Goal: Transaction & Acquisition: Purchase product/service

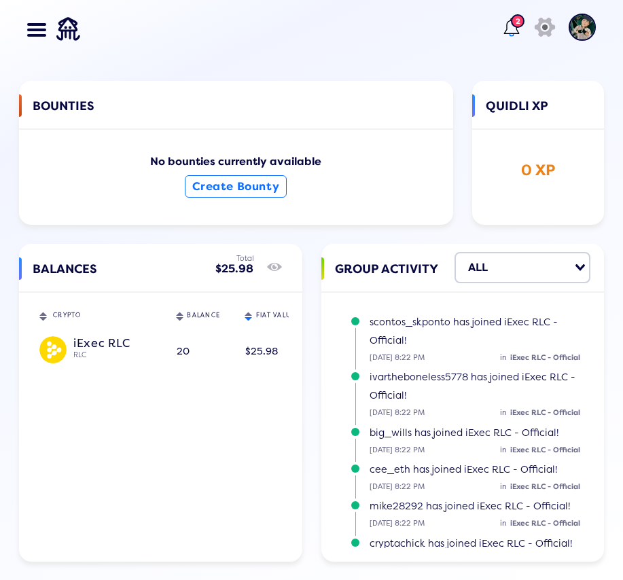
click at [43, 33] on div at bounding box center [36, 29] width 19 height 12
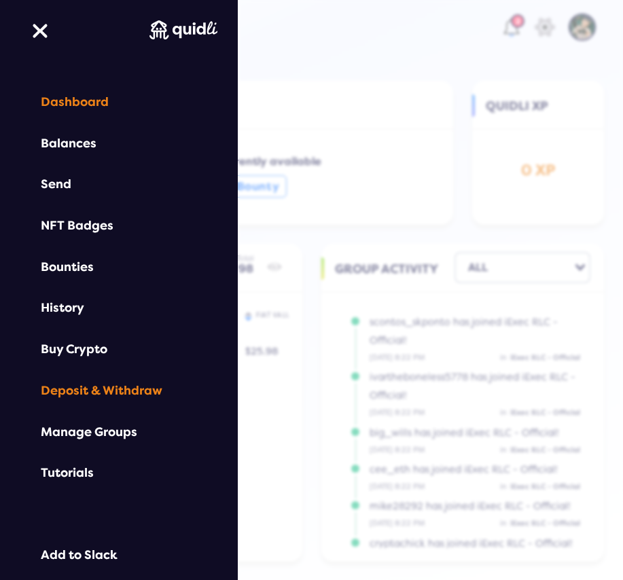
click at [109, 390] on div "Deposit & Withdraw" at bounding box center [119, 391] width 156 height 14
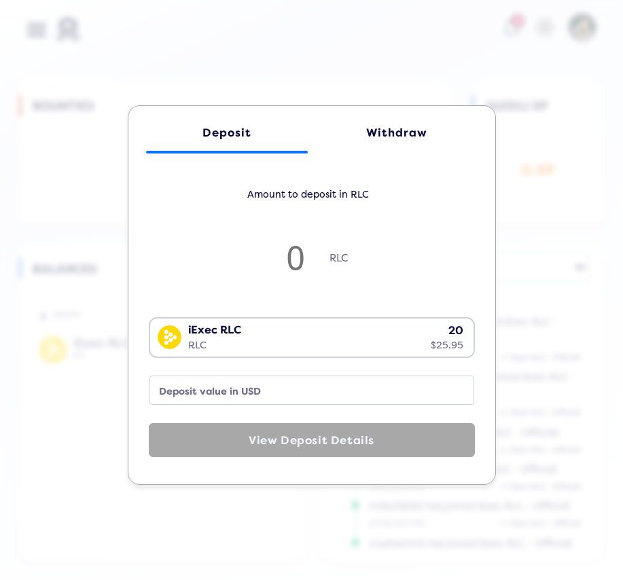
click at [399, 134] on div "Withdraw" at bounding box center [397, 132] width 135 height 13
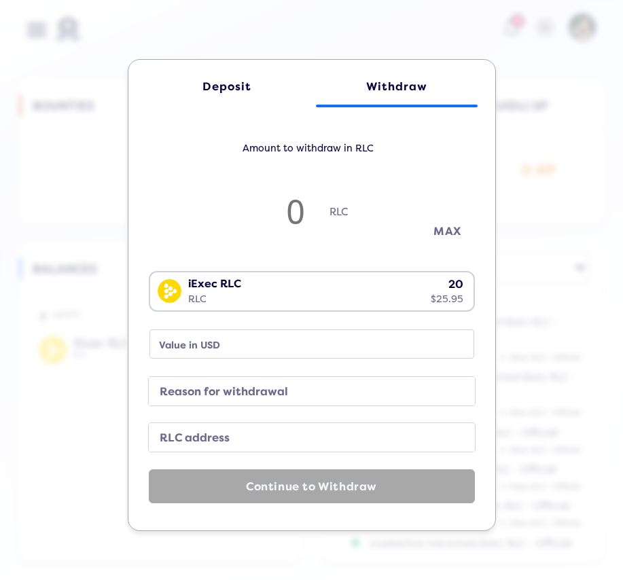
click at [449, 228] on button "MAX" at bounding box center [448, 231] width 68 height 22
type input "19.98"
type input "25.94"
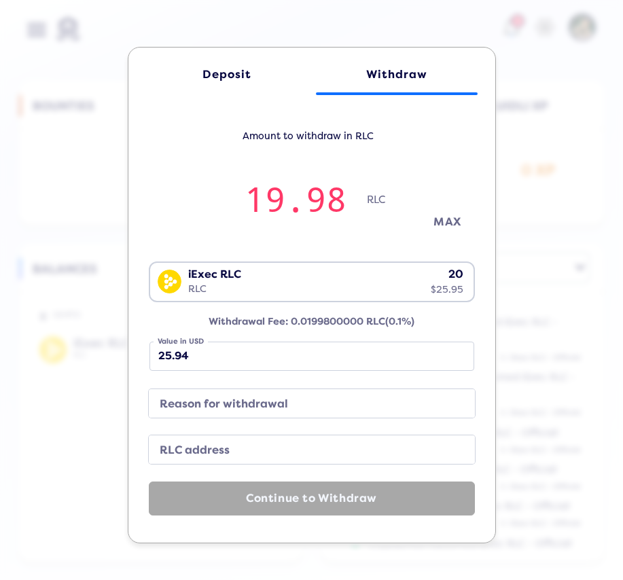
type input "19.972313915158946"
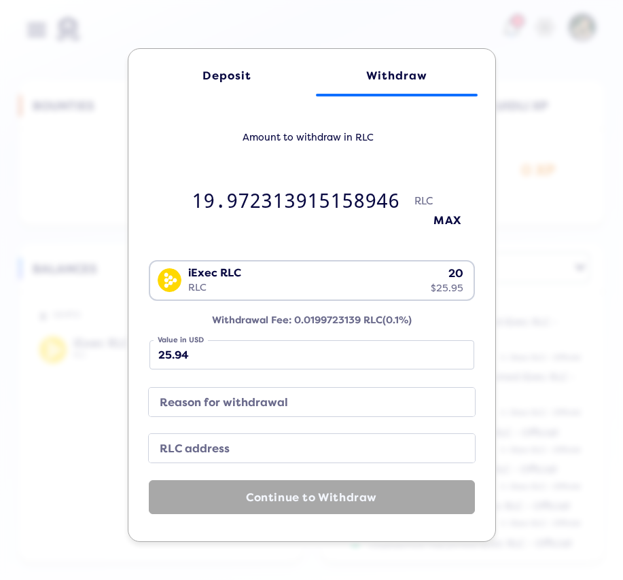
click at [230, 444] on label "RLC address" at bounding box center [300, 449] width 293 height 19
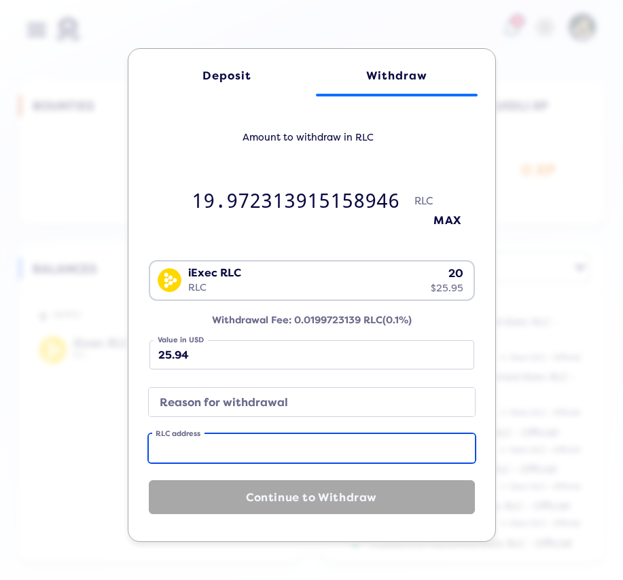
click at [230, 444] on input "RLC address" at bounding box center [312, 448] width 326 height 29
paste input "0xf8270548bb102962e689ff0cc24959b5765c7cd6"
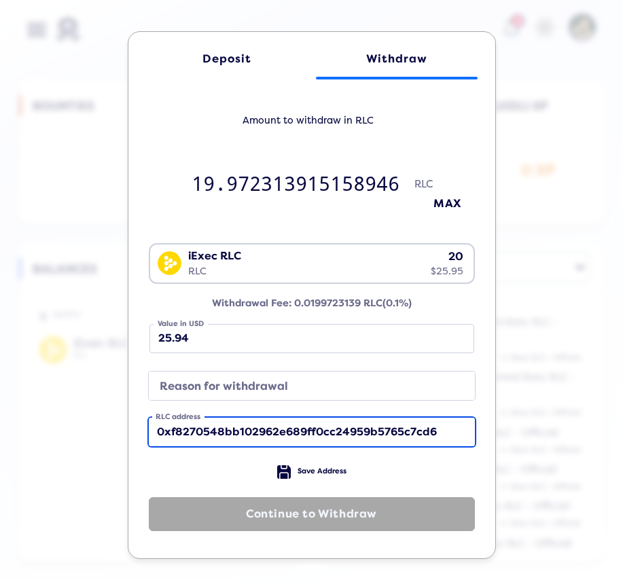
type input "0xf8270548bb102962e689ff0cc24959b5765c7cd6"
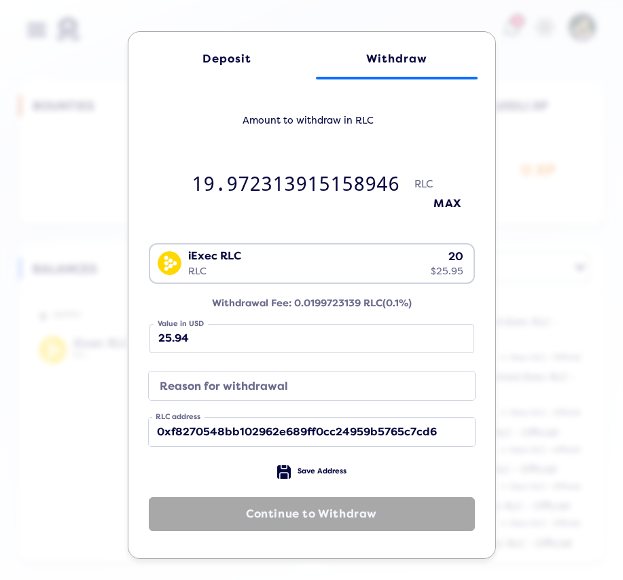
click at [321, 378] on label "Reason for withdrawal" at bounding box center [300, 386] width 293 height 19
click at [321, 378] on input "Reason for withdrawal" at bounding box center [312, 386] width 326 height 29
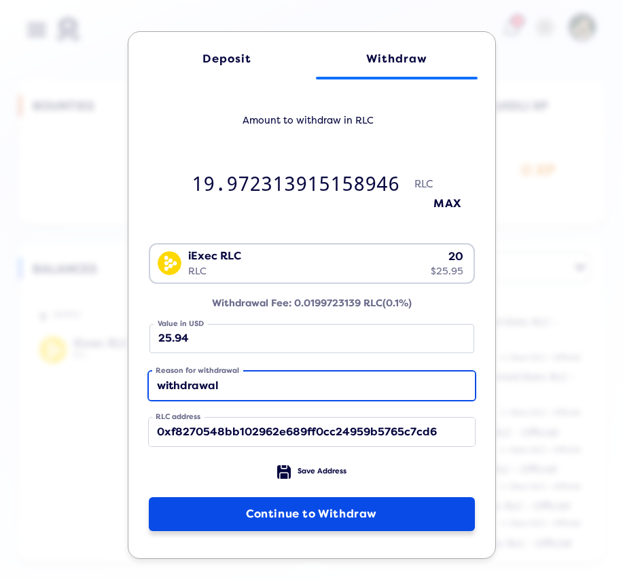
type input "withdrawal"
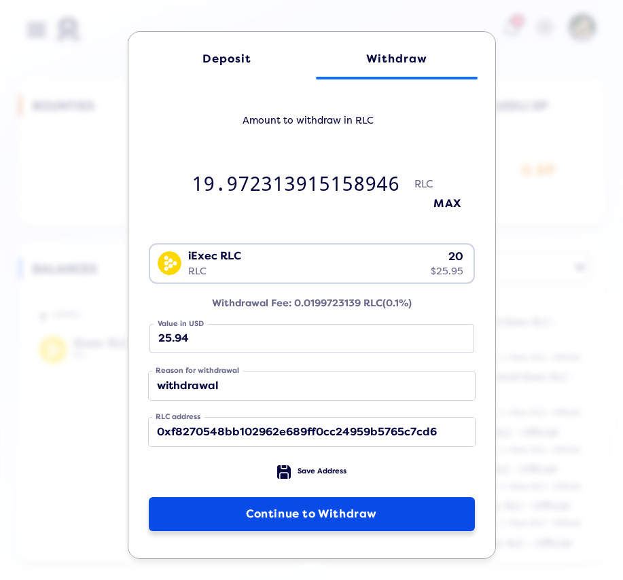
click at [351, 502] on button "Continue to Withdraw" at bounding box center [312, 514] width 326 height 34
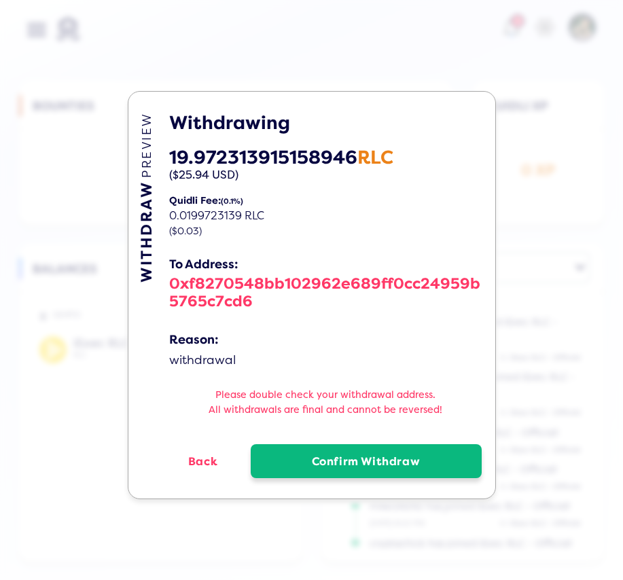
click at [355, 455] on button "Confirm Withdraw" at bounding box center [366, 461] width 231 height 34
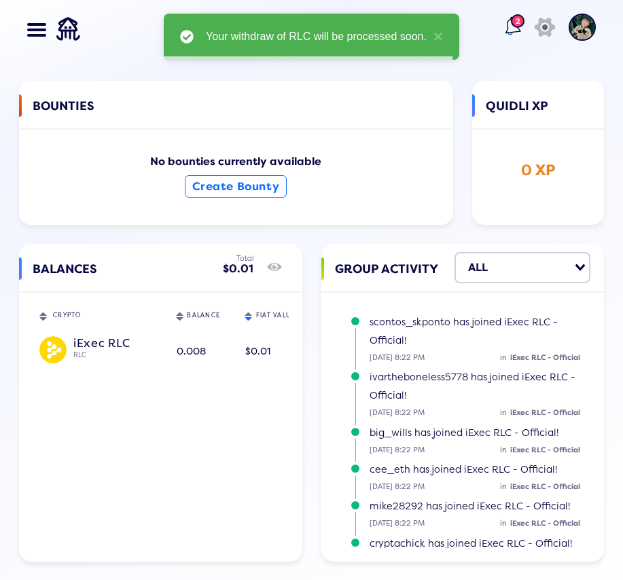
click at [501, 30] on lord-icon at bounding box center [512, 27] width 22 height 22
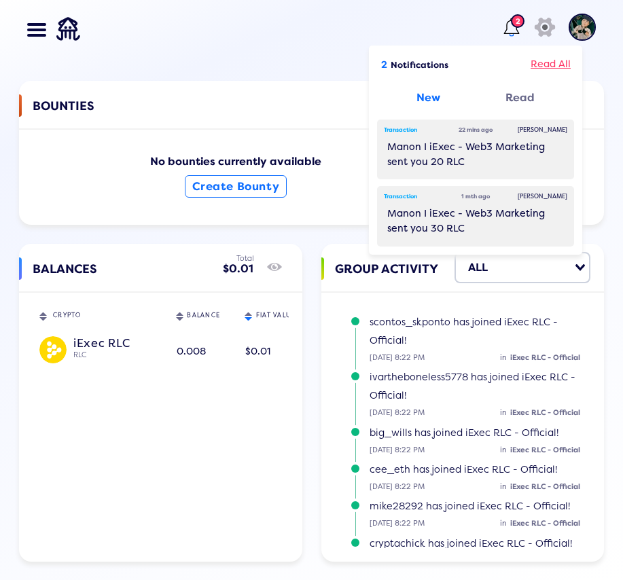
click at [544, 69] on div "Read All" at bounding box center [551, 65] width 40 height 16
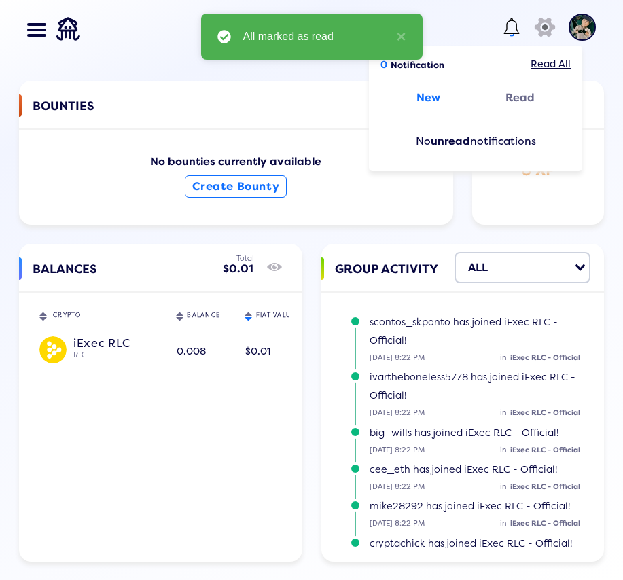
click at [274, 86] on div "BOUNTIES No bounties currently available Create Bounty" at bounding box center [236, 152] width 434 height 143
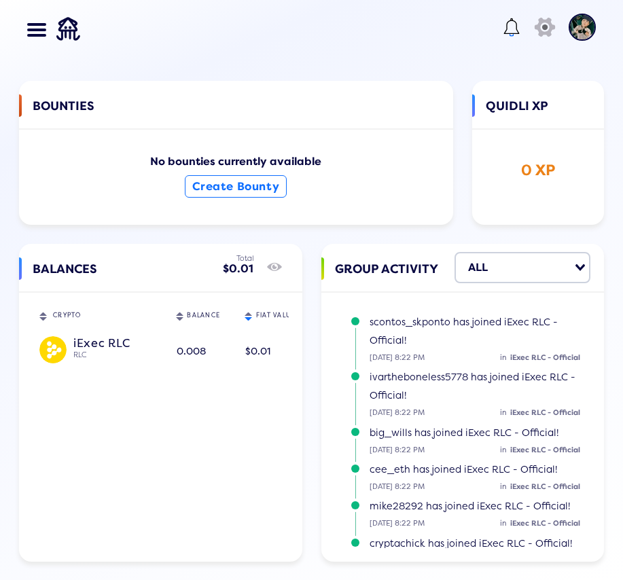
drag, startPoint x: 71, startPoint y: 114, endPoint x: 98, endPoint y: 99, distance: 31.0
click at [71, 114] on span "BOUNTIES" at bounding box center [64, 114] width 62 height 41
